Goal: Transaction & Acquisition: Purchase product/service

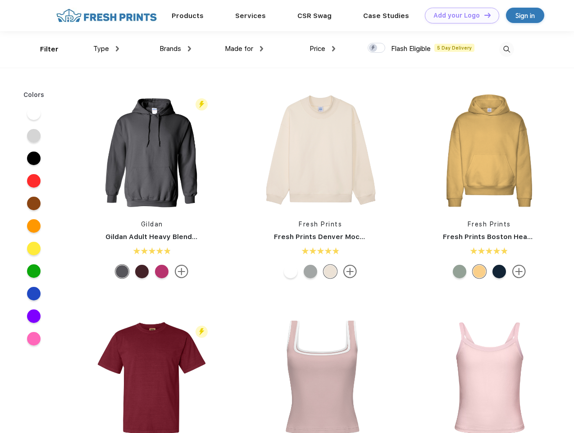
click at [459, 15] on link "Add your Logo Design Tool" at bounding box center [462, 16] width 74 height 16
click at [0, 0] on div "Design Tool" at bounding box center [0, 0] width 0 height 0
click at [483, 15] on link "Add your Logo Design Tool" at bounding box center [462, 16] width 74 height 16
click at [43, 49] on div "Filter" at bounding box center [49, 49] width 18 height 10
click at [106, 49] on span "Type" at bounding box center [101, 49] width 16 height 8
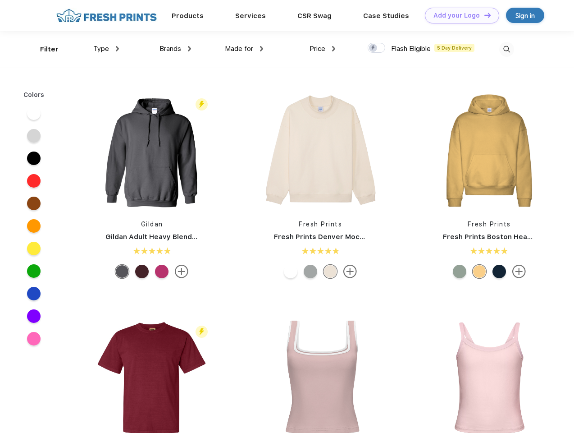
click at [175, 49] on span "Brands" at bounding box center [170, 49] width 22 height 8
click at [244, 49] on span "Made for" at bounding box center [239, 49] width 28 height 8
click at [323, 49] on span "Price" at bounding box center [318, 49] width 16 height 8
click at [377, 48] on div at bounding box center [377, 48] width 18 height 10
click at [373, 48] on input "checkbox" at bounding box center [371, 45] width 6 height 6
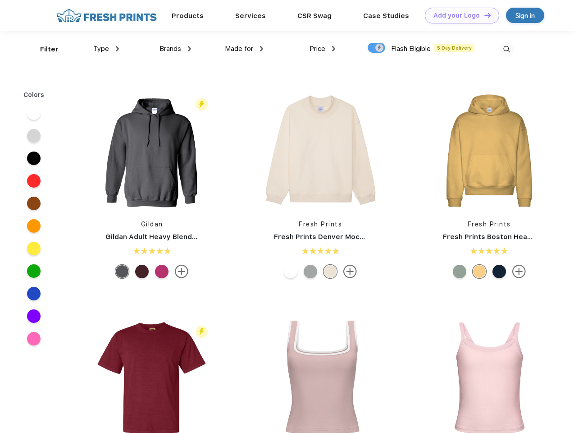
click at [506, 49] on img at bounding box center [506, 49] width 15 height 15
